Goal: Navigation & Orientation: Understand site structure

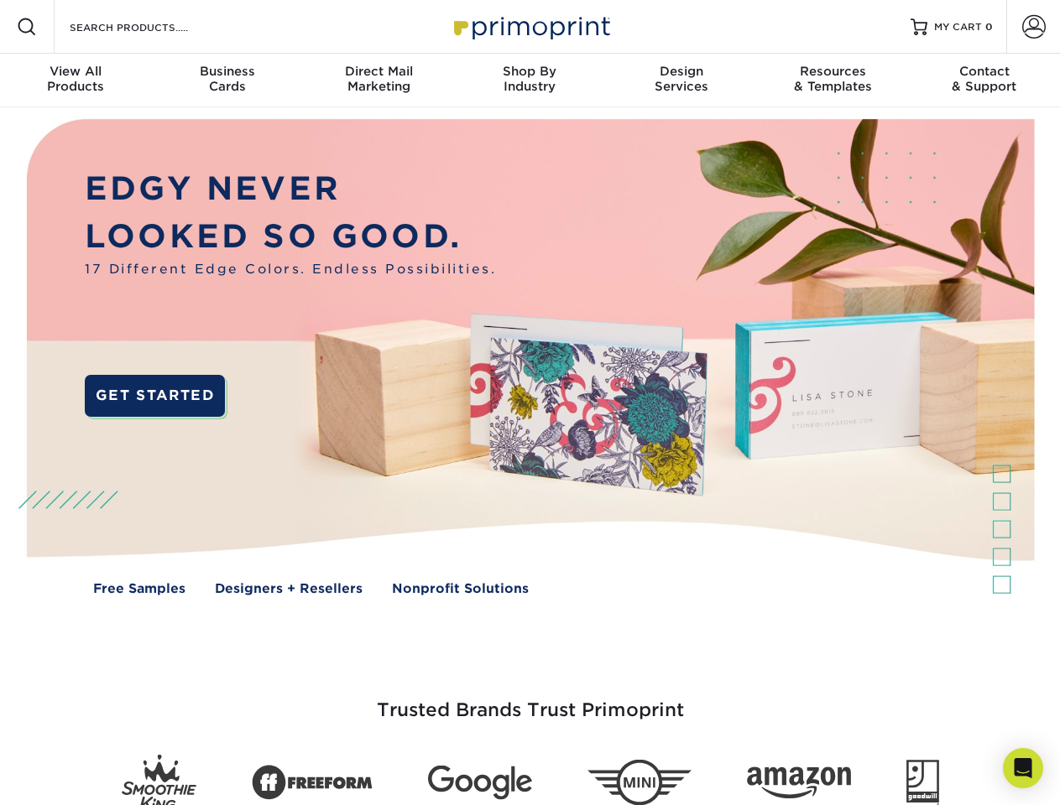
click at [529, 403] on img at bounding box center [529, 369] width 1049 height 524
click at [27, 27] on span at bounding box center [27, 27] width 20 height 20
click at [1033, 27] on span at bounding box center [1033, 26] width 23 height 23
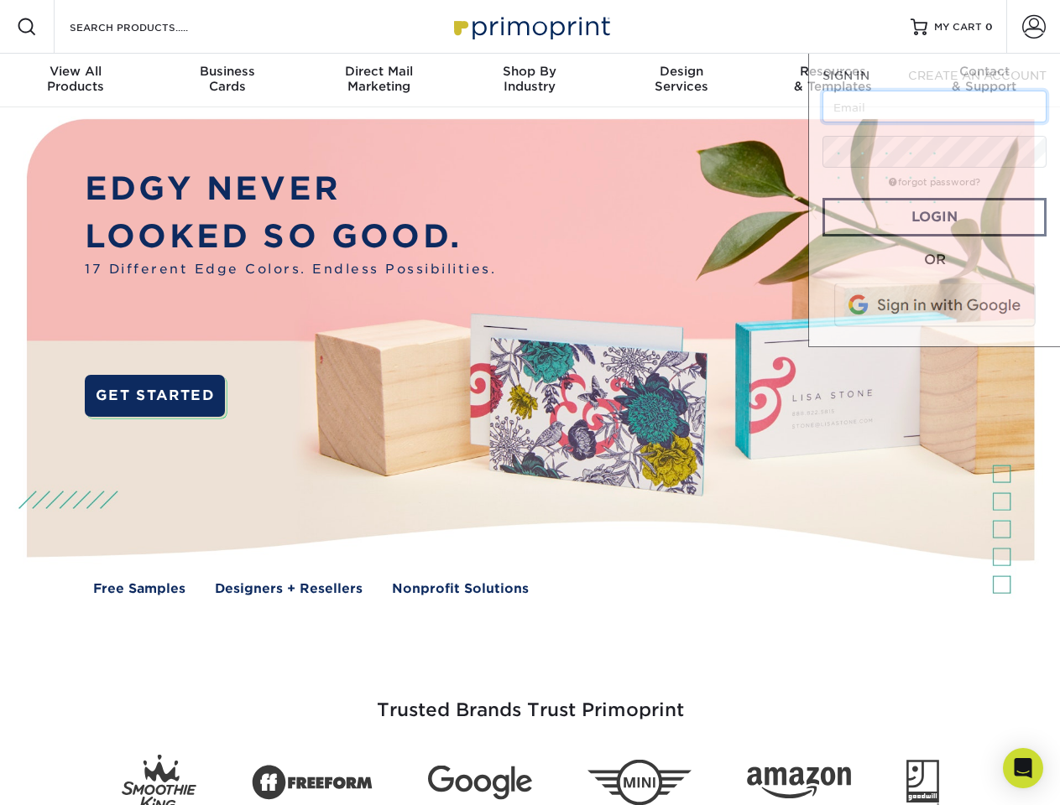
click at [76, 81] on div "View All Products" at bounding box center [75, 79] width 151 height 30
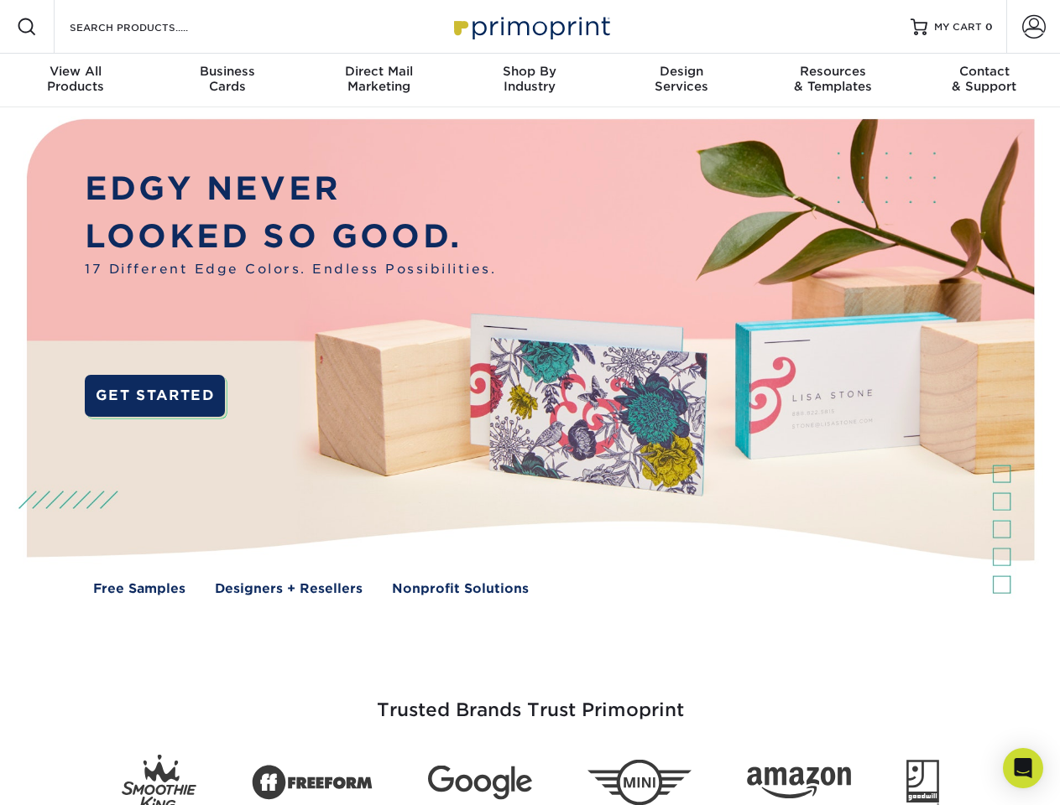
click at [227, 81] on div "Business Cards" at bounding box center [226, 79] width 151 height 30
click at [378, 81] on div "Direct Mail Marketing" at bounding box center [378, 79] width 151 height 30
click at [529, 81] on div "Shop By Industry" at bounding box center [529, 79] width 151 height 30
click at [681, 81] on div "Design Services" at bounding box center [681, 79] width 151 height 30
click at [832, 81] on div "Resources & Templates" at bounding box center [832, 79] width 151 height 30
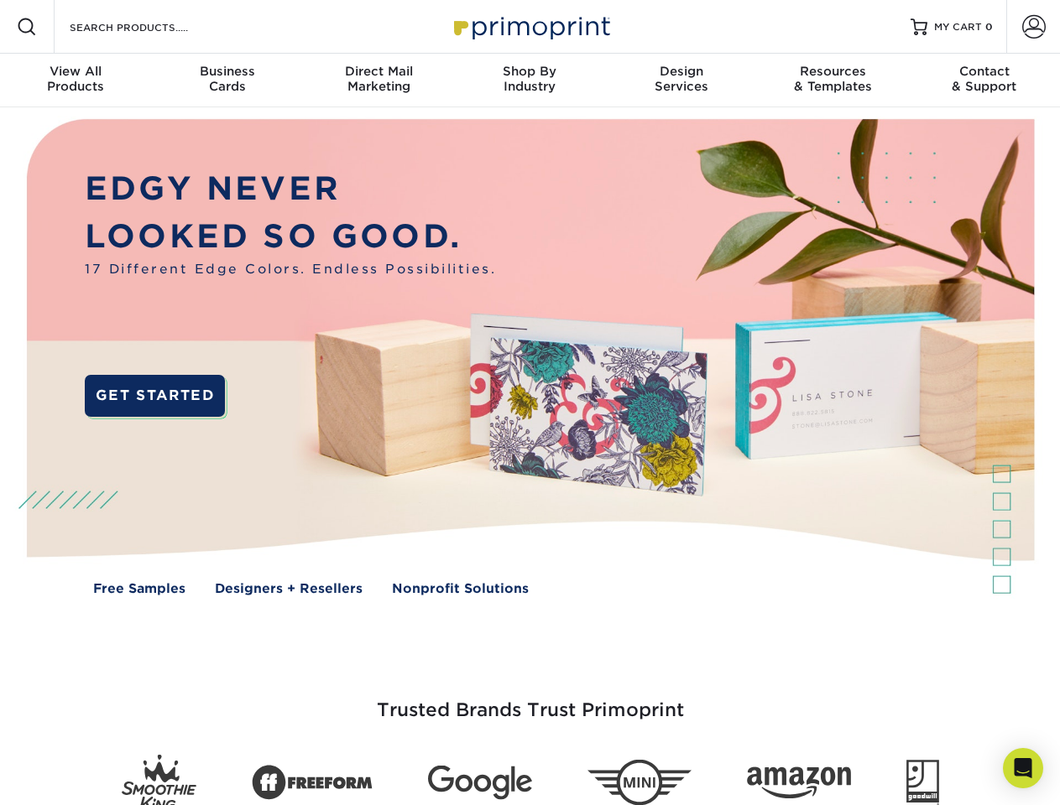
click at [984, 81] on div "Contact & Support" at bounding box center [984, 79] width 151 height 30
